Goal: Information Seeking & Learning: Understand process/instructions

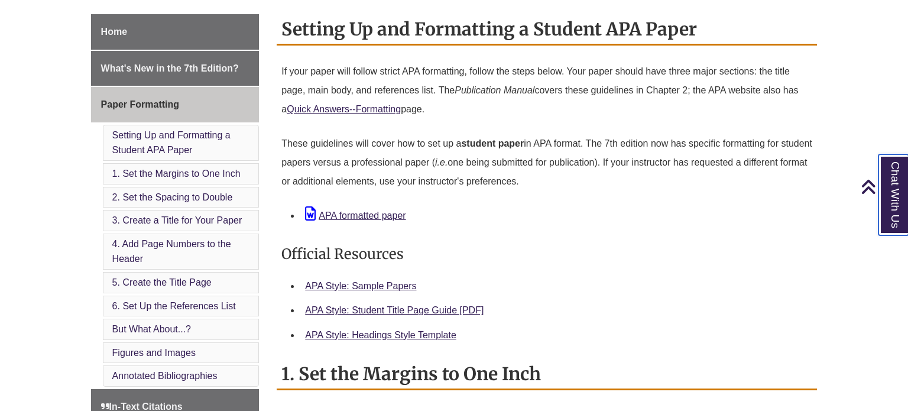
scroll to position [319, 0]
click at [371, 218] on link "APA formatted paper" at bounding box center [355, 215] width 101 height 10
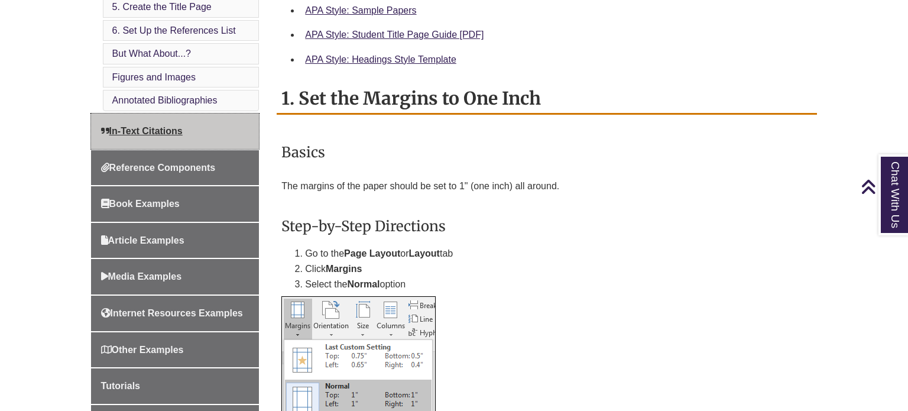
scroll to position [594, 0]
click at [192, 122] on link "In-Text Citations" at bounding box center [175, 131] width 169 height 35
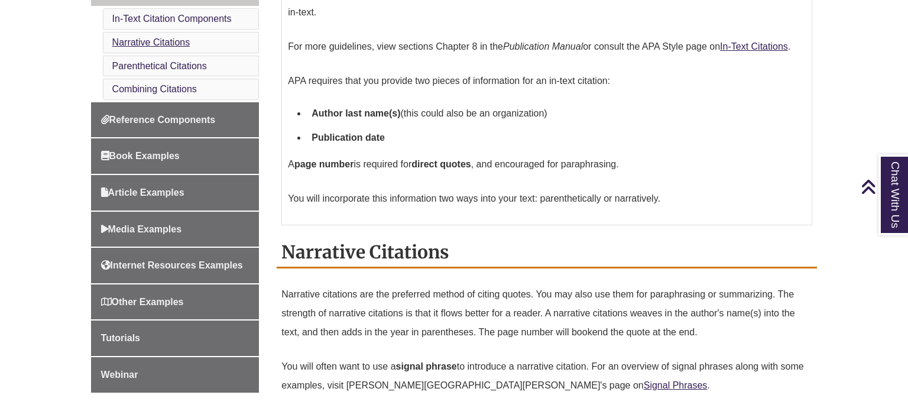
scroll to position [471, 0]
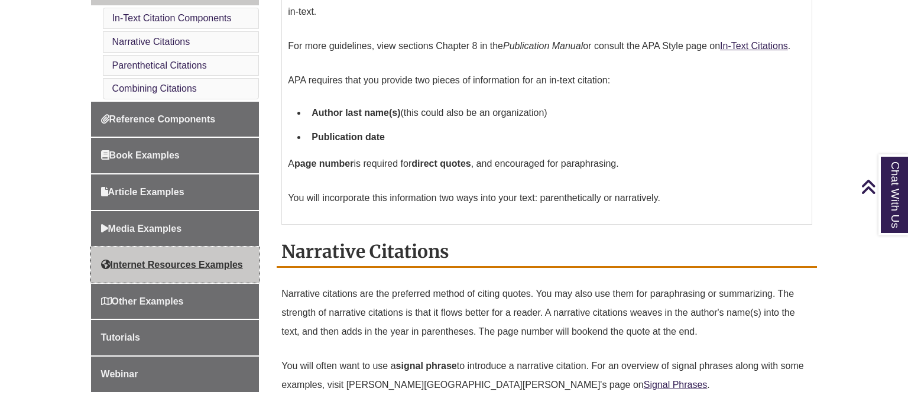
click at [159, 260] on span "Internet Resources Examples" at bounding box center [172, 265] width 142 height 10
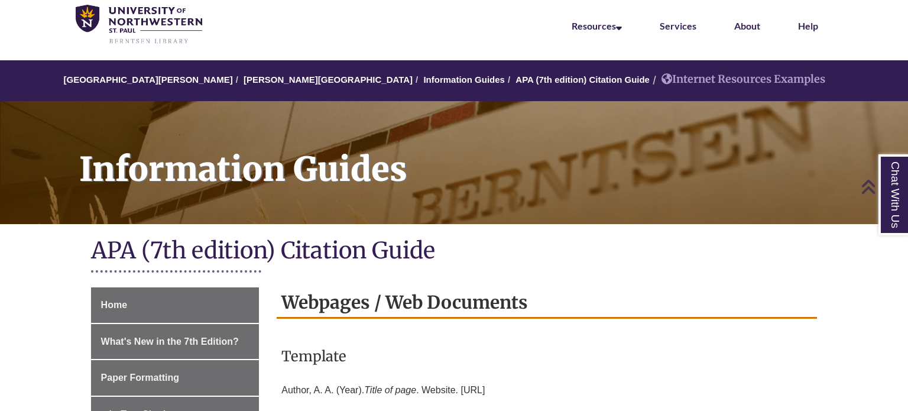
scroll to position [37, 0]
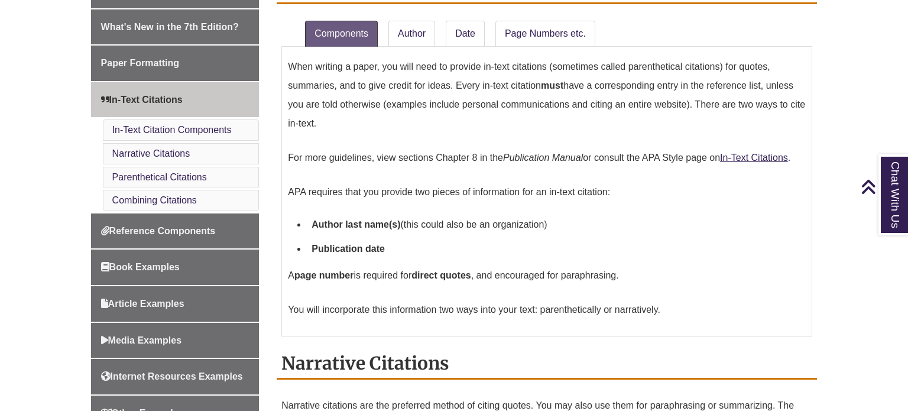
scroll to position [361, 0]
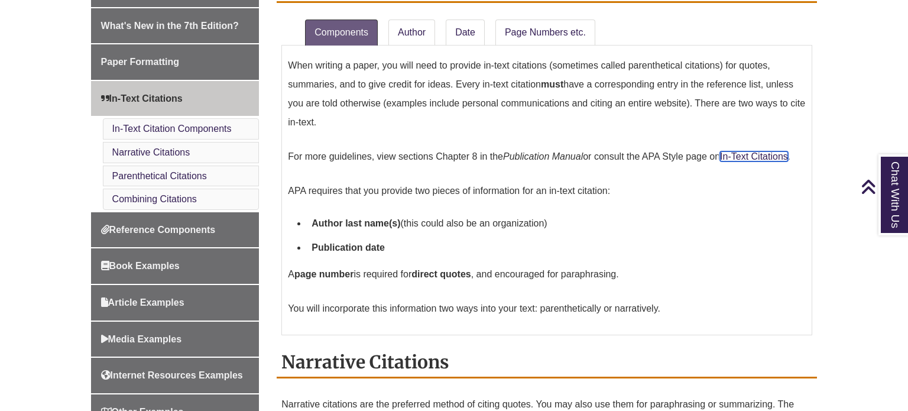
click at [761, 154] on link "In-Text Citations" at bounding box center [754, 156] width 68 height 10
